Goal: Transaction & Acquisition: Download file/media

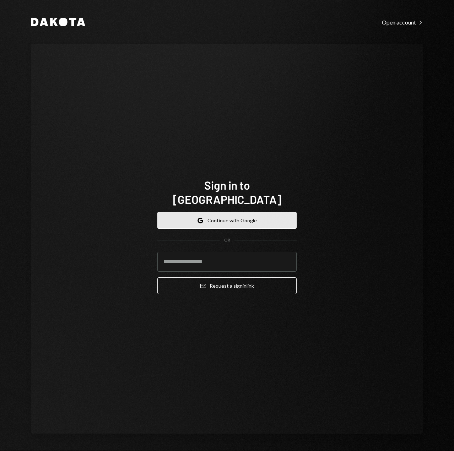
click at [216, 214] on button "Google Continue with Google" at bounding box center [226, 220] width 139 height 17
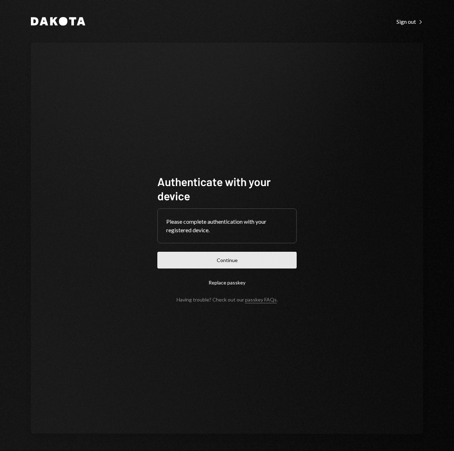
click at [227, 262] on button "Continue" at bounding box center [226, 260] width 139 height 17
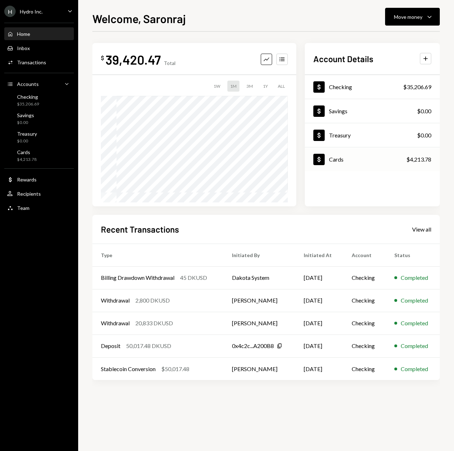
click at [342, 161] on div "Cards" at bounding box center [336, 159] width 15 height 7
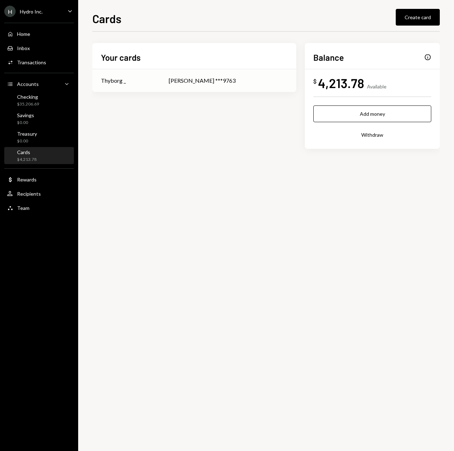
click at [192, 82] on div "Thibaut Delarbre ***9763" at bounding box center [228, 80] width 119 height 9
click at [35, 32] on div "Home Home" at bounding box center [39, 34] width 64 height 6
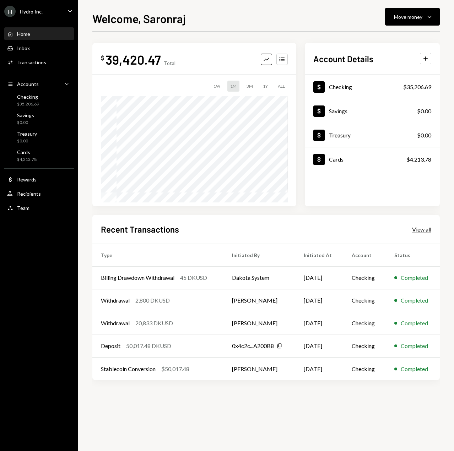
click at [415, 227] on div "View all" at bounding box center [421, 229] width 19 height 7
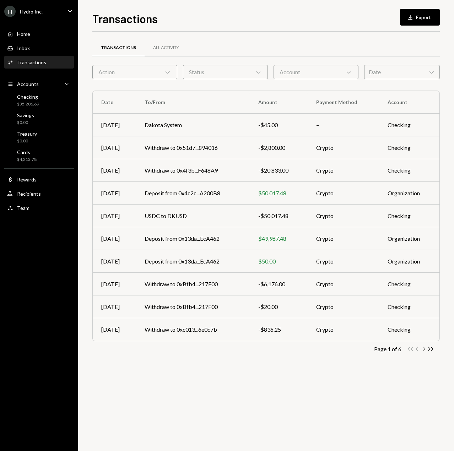
click at [422, 347] on icon "Chevron Right" at bounding box center [423, 348] width 7 height 7
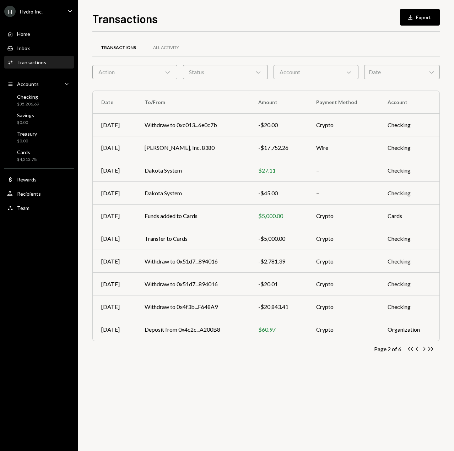
click at [422, 347] on icon "Chevron Right" at bounding box center [423, 348] width 7 height 7
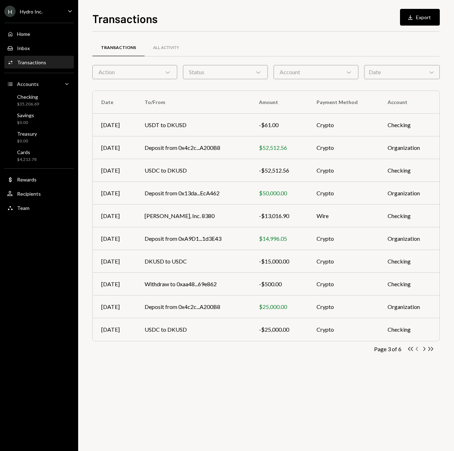
click at [416, 347] on icon "Chevron Left" at bounding box center [416, 348] width 7 height 7
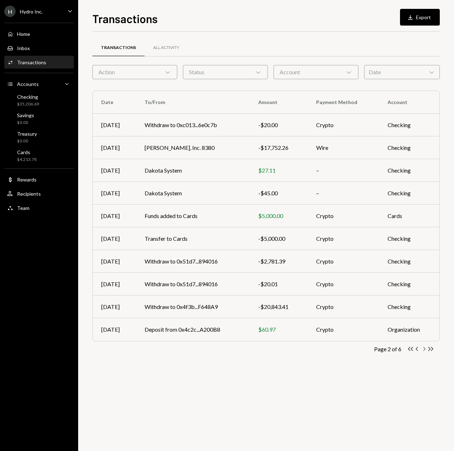
click at [426, 349] on icon "Chevron Right" at bounding box center [423, 348] width 7 height 7
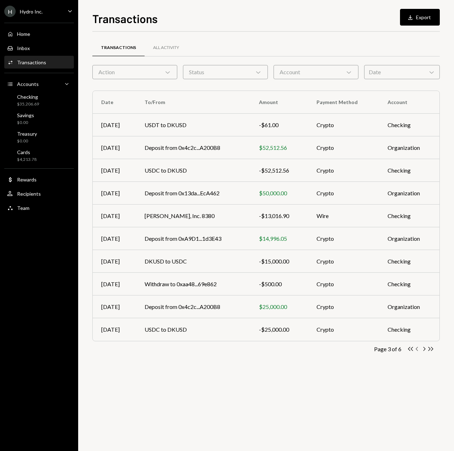
click at [417, 347] on icon "Chevron Left" at bounding box center [416, 348] width 7 height 7
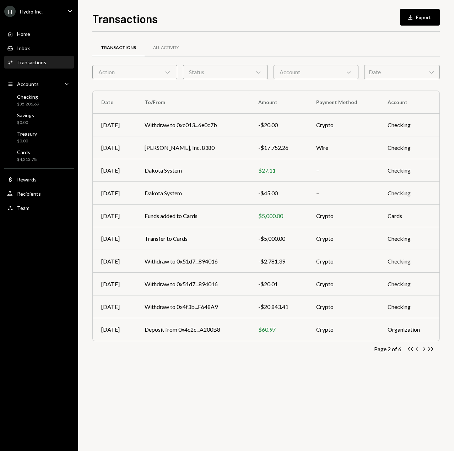
click at [416, 347] on icon "Chevron Left" at bounding box center [416, 348] width 7 height 7
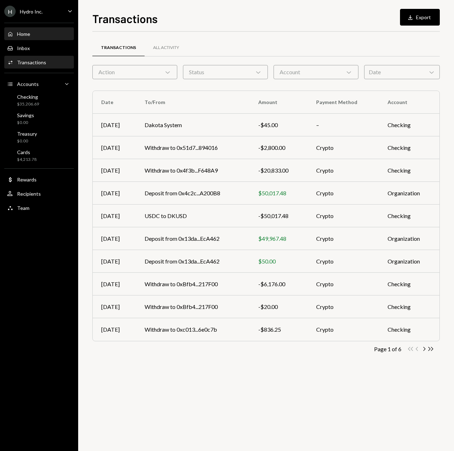
click at [26, 32] on div "Home" at bounding box center [23, 34] width 13 height 6
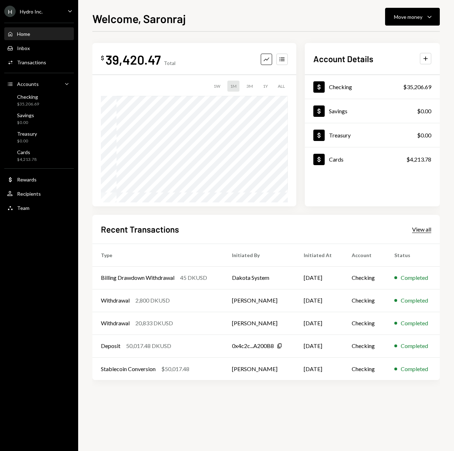
click at [416, 230] on div "View all" at bounding box center [421, 229] width 19 height 7
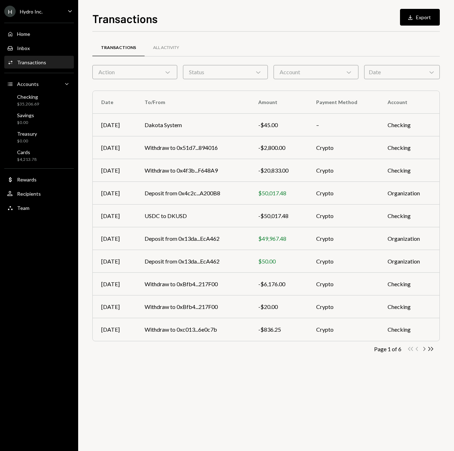
click at [423, 347] on icon "Chevron Right" at bounding box center [423, 348] width 7 height 7
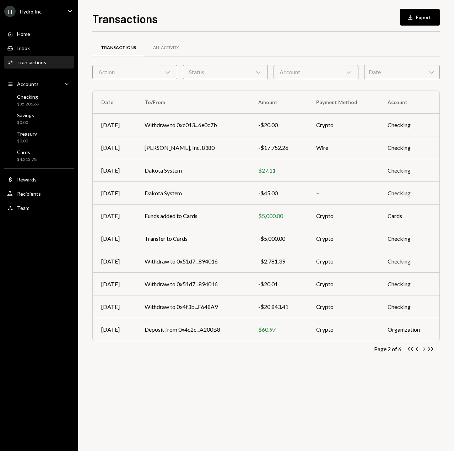
click at [422, 349] on icon "Chevron Right" at bounding box center [423, 348] width 7 height 7
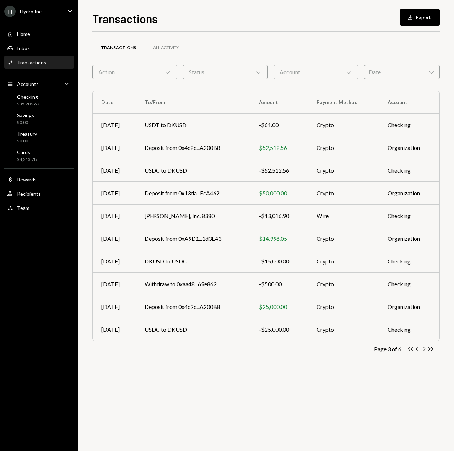
click at [425, 349] on icon "Chevron Right" at bounding box center [423, 348] width 7 height 7
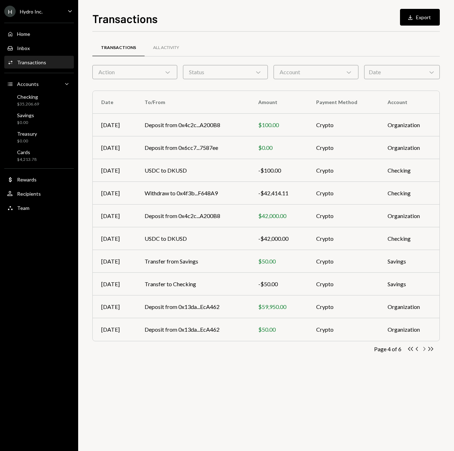
click at [426, 350] on icon "Chevron Right" at bounding box center [423, 348] width 7 height 7
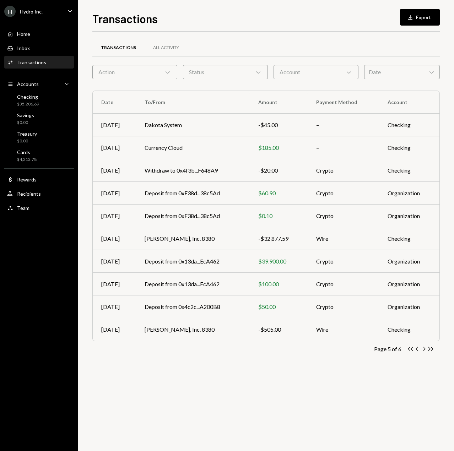
click at [40, 6] on div "H Hydro Inc." at bounding box center [23, 11] width 38 height 11
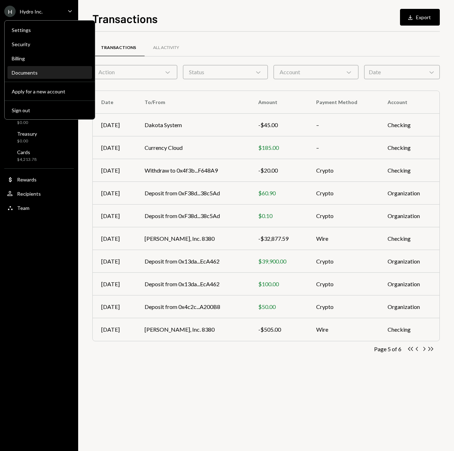
click at [25, 72] on div "Documents" at bounding box center [50, 73] width 76 height 6
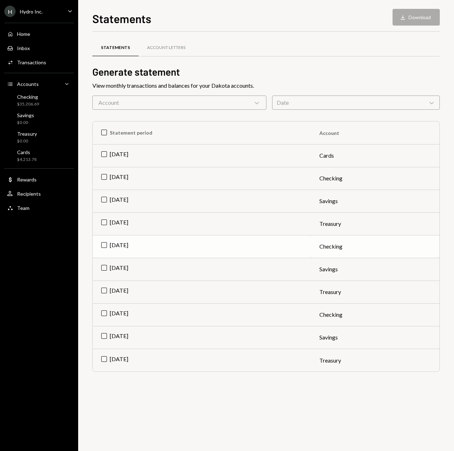
click at [105, 247] on td "Jun 2025" at bounding box center [202, 246] width 218 height 23
click at [407, 13] on button "Download Download" at bounding box center [415, 17] width 47 height 17
click at [22, 32] on div "Home" at bounding box center [23, 34] width 13 height 6
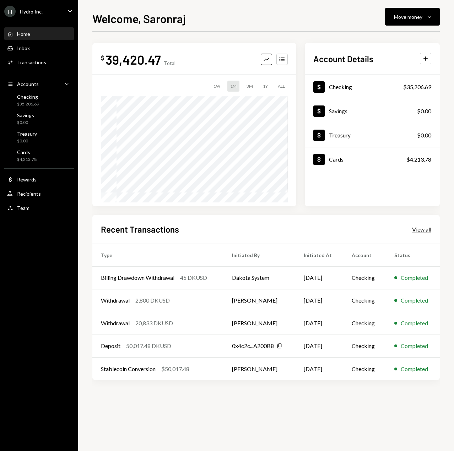
click at [421, 232] on div "View all" at bounding box center [421, 229] width 19 height 7
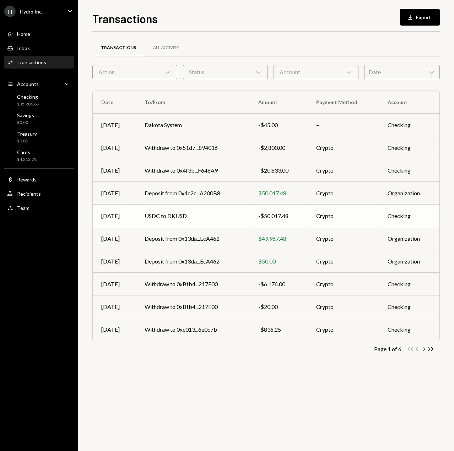
click at [212, 218] on td "USDC to DKUSD" at bounding box center [193, 215] width 114 height 23
click at [216, 170] on td "Withdraw to 0x4f3b...F648A9" at bounding box center [193, 170] width 114 height 23
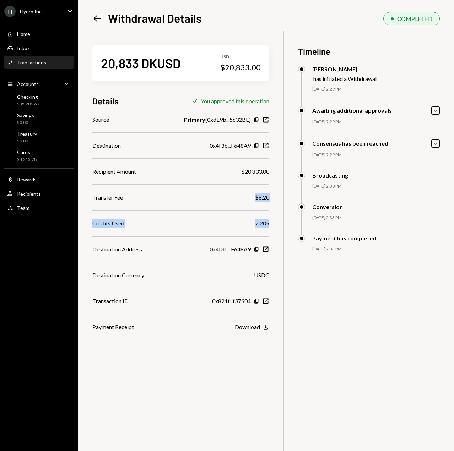
drag, startPoint x: 249, startPoint y: 198, endPoint x: 269, endPoint y: 218, distance: 28.4
click at [269, 218] on div "20,833 DKUSD USD $20,833.00 Details Check You approved this operation Source Pr…" at bounding box center [265, 256] width 347 height 451
click at [322, 351] on div "20,833 DKUSD USD $20,833.00 Details Check You approved this operation Source Pr…" at bounding box center [265, 256] width 347 height 451
